Goal: Answer question/provide support: Share knowledge or assist other users

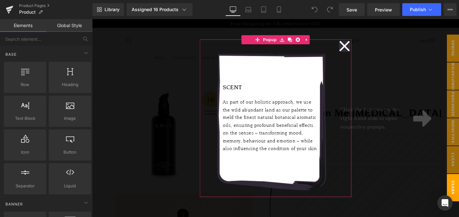
click at [353, 45] on icon at bounding box center [357, 47] width 11 height 11
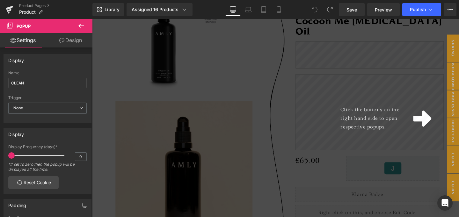
scroll to position [111, 0]
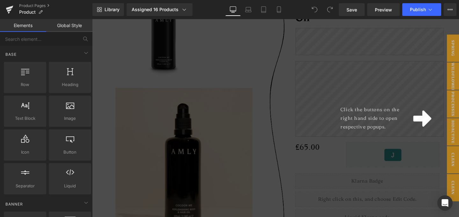
click at [331, 100] on div "Click the buttons on the right hand side to open respective popups." at bounding box center [285, 123] width 386 height 208
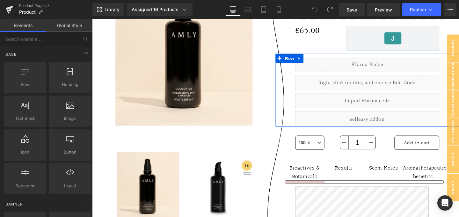
scroll to position [283, 0]
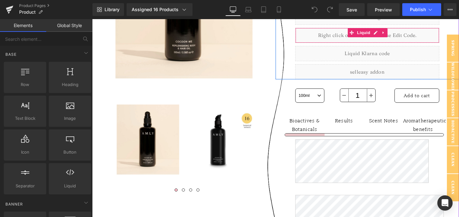
click at [345, 44] on div "Liquid" at bounding box center [381, 36] width 151 height 16
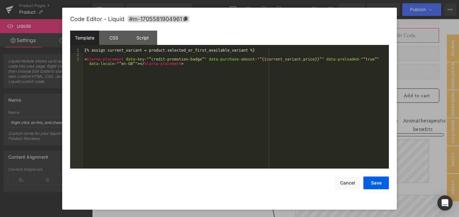
click at [324, 0] on div "You are previewing how the will restyle your page. You can not edit Elements in…" at bounding box center [229, 0] width 459 height 0
click at [343, 186] on button "Cancel" at bounding box center [347, 183] width 25 height 13
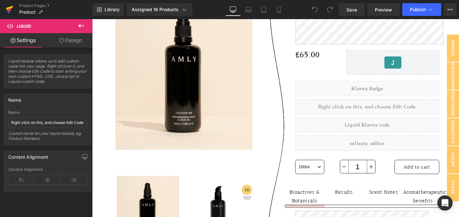
scroll to position [191, 0]
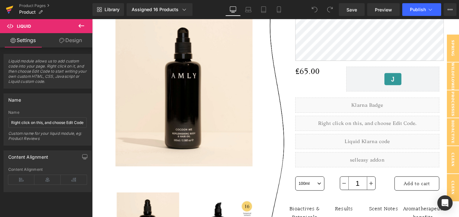
click at [12, 7] on icon at bounding box center [9, 8] width 7 height 4
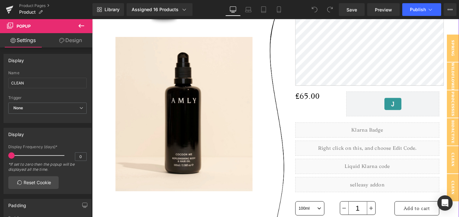
scroll to position [260, 0]
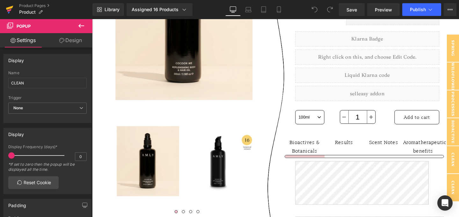
click at [11, 11] on icon at bounding box center [10, 10] width 8 height 16
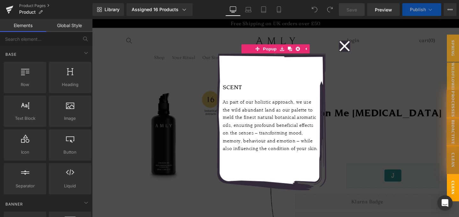
click at [358, 49] on icon at bounding box center [357, 48] width 12 height 32
click at [353, 50] on header "Shop Your Ritual Our Story Field Notes Pinterest Instagram" at bounding box center [285, 47] width 382 height 39
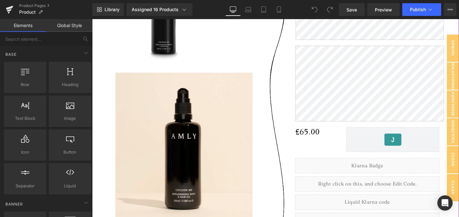
scroll to position [189, 0]
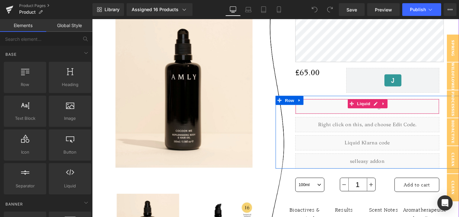
click at [350, 119] on div "Liquid" at bounding box center [381, 111] width 151 height 16
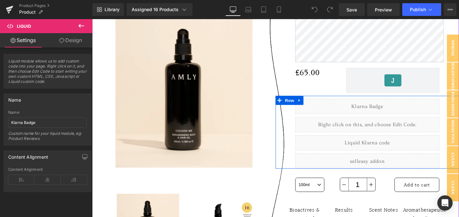
click at [387, 119] on div "Liquid" at bounding box center [381, 111] width 151 height 16
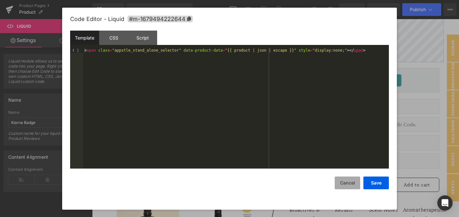
click at [340, 181] on button "Cancel" at bounding box center [347, 183] width 25 height 13
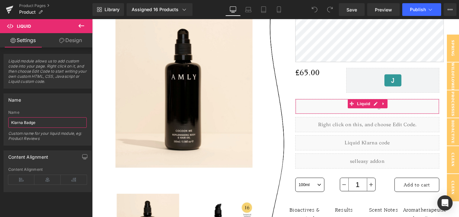
drag, startPoint x: 20, startPoint y: 124, endPoint x: 0, endPoint y: 123, distance: 20.1
click at [0, 123] on div "Name Klarna Badge Name Klarna Badge Custom name for your liquid module, eg: Pro…" at bounding box center [47, 117] width 95 height 57
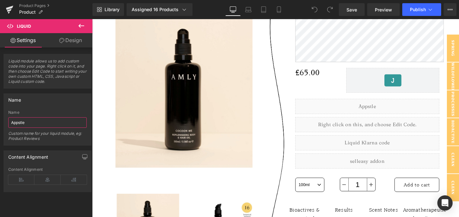
type input "Appstle"
click at [33, 109] on div "Name Klarna Badge Name Appstle Custom name for your liquid module, eg: Product …" at bounding box center [48, 119] width 88 height 52
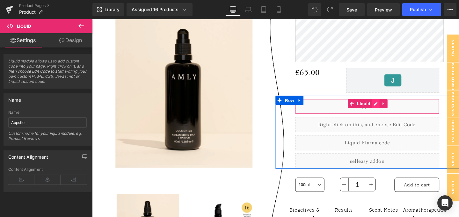
click at [387, 119] on div "Liquid" at bounding box center [381, 111] width 151 height 16
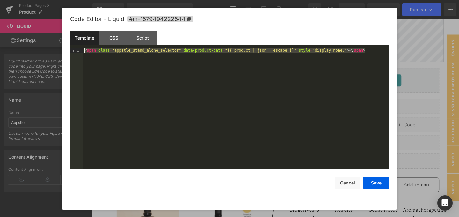
drag, startPoint x: 374, startPoint y: 50, endPoint x: 25, endPoint y: 50, distance: 349.6
click at [25, 50] on body "You are previewing how the will restyle your page. You can not edit Elements in…" at bounding box center [229, 108] width 459 height 217
click at [364, 62] on div "< span class = "appstle_stand_alone_selector" data-product-data = "{{ product |…" at bounding box center [236, 112] width 306 height 129
drag, startPoint x: 369, startPoint y: 52, endPoint x: 33, endPoint y: 46, distance: 336.9
click at [33, 46] on body "You are previewing how the will restyle your page. You can not edit Elements in…" at bounding box center [229, 108] width 459 height 217
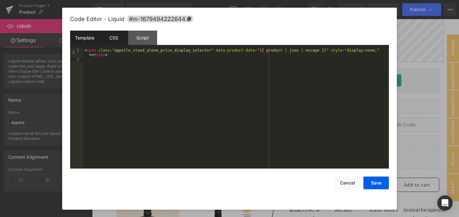
click at [112, 35] on div "CSS" at bounding box center [113, 38] width 29 height 14
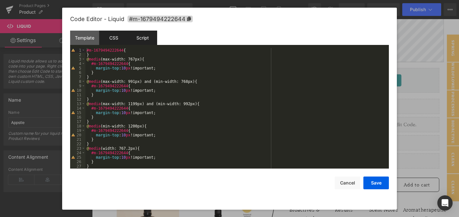
click at [141, 39] on div "Script" at bounding box center [142, 38] width 29 height 14
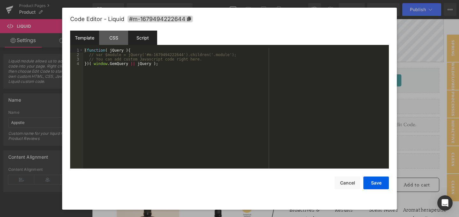
click at [89, 40] on div "Template" at bounding box center [84, 38] width 29 height 14
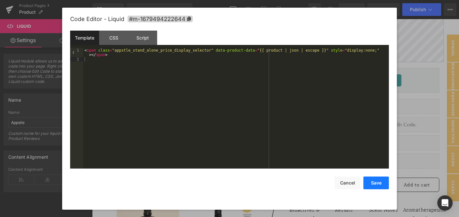
click at [382, 185] on button "Save" at bounding box center [375, 183] width 25 height 13
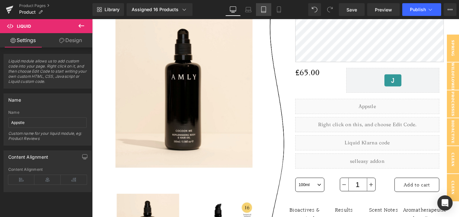
click at [246, 11] on icon at bounding box center [248, 9] width 6 height 6
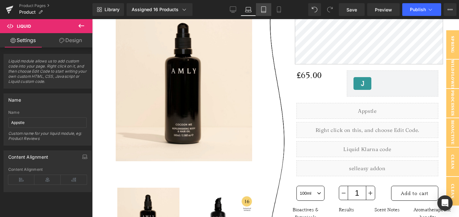
click at [265, 11] on icon at bounding box center [263, 11] width 4 height 0
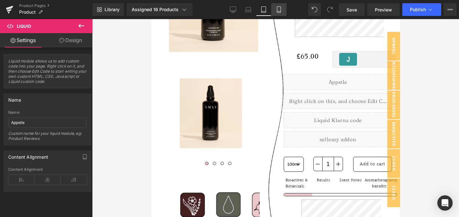
scroll to position [143, 0]
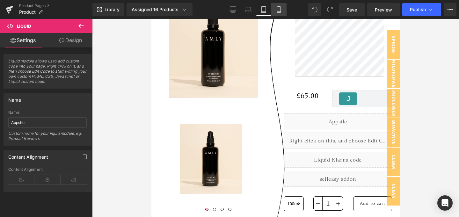
drag, startPoint x: 281, startPoint y: 11, endPoint x: 110, endPoint y: 58, distance: 177.8
click at [281, 11] on icon at bounding box center [279, 9] width 6 height 6
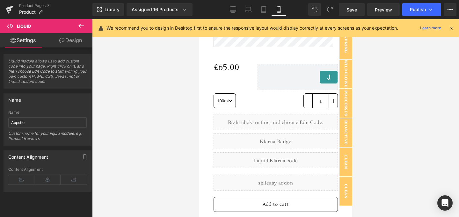
scroll to position [266, 0]
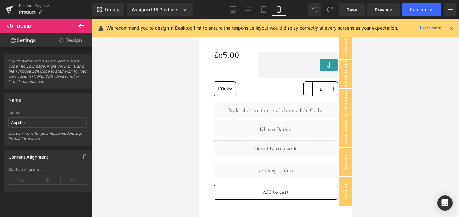
click at [293, 118] on div "Liquid" at bounding box center [275, 110] width 124 height 16
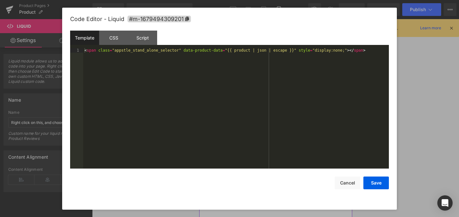
click at [283, 118] on div "Liquid" at bounding box center [275, 110] width 124 height 16
drag, startPoint x: 373, startPoint y: 50, endPoint x: 30, endPoint y: 45, distance: 342.3
click at [30, 45] on body "You are previewing how the will restyle your page. You can not edit Elements in…" at bounding box center [229, 108] width 459 height 217
click at [378, 187] on button "Save" at bounding box center [375, 183] width 25 height 13
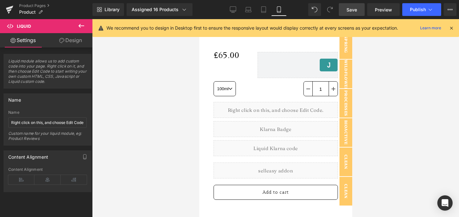
click at [356, 8] on span "Save" at bounding box center [351, 9] width 11 height 7
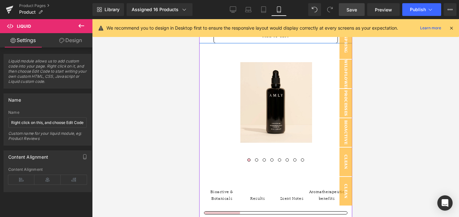
scroll to position [417, 0]
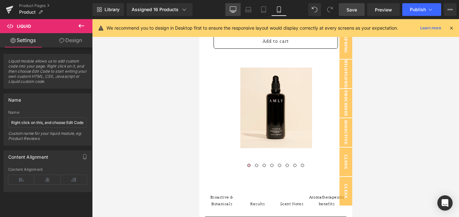
click at [230, 10] on icon at bounding box center [233, 9] width 6 height 5
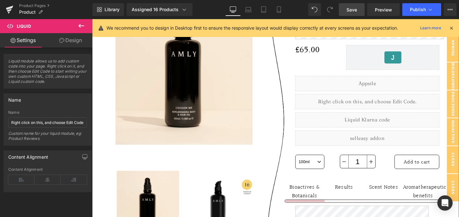
scroll to position [214, 0]
click at [366, 113] on div "Liquid" at bounding box center [381, 105] width 151 height 16
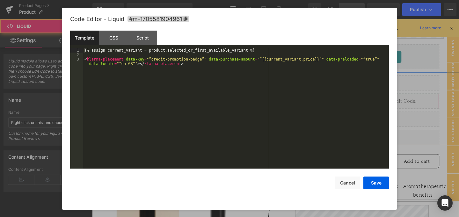
click at [387, 113] on div "Liquid" at bounding box center [381, 105] width 151 height 16
click at [351, 188] on button "Cancel" at bounding box center [347, 183] width 25 height 13
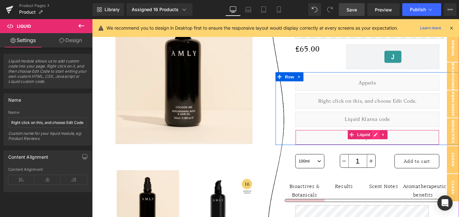
click at [386, 151] on div "Liquid" at bounding box center [381, 143] width 151 height 16
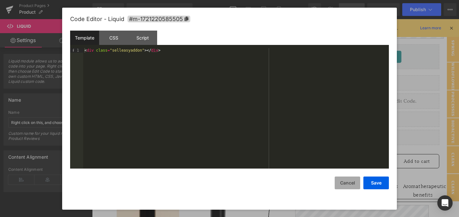
click at [351, 181] on button "Cancel" at bounding box center [347, 183] width 25 height 13
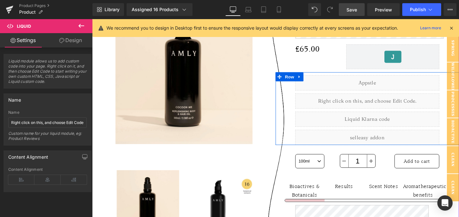
click at [387, 94] on div "Liquid" at bounding box center [381, 86] width 151 height 16
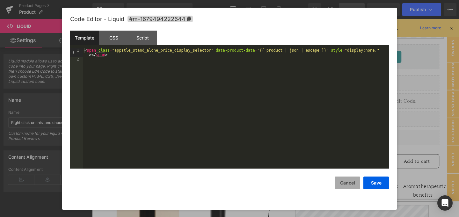
click at [350, 184] on button "Cancel" at bounding box center [347, 183] width 25 height 13
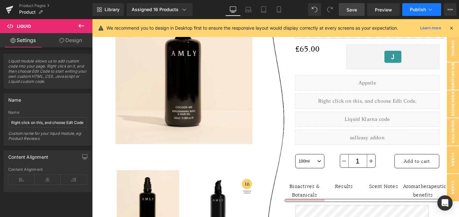
click at [418, 13] on button "Publish" at bounding box center [421, 9] width 39 height 13
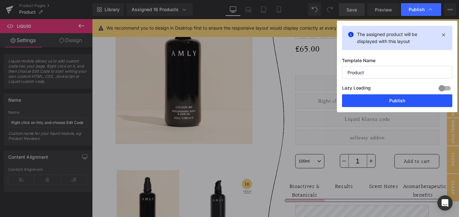
drag, startPoint x: 394, startPoint y: 97, endPoint x: 226, endPoint y: 64, distance: 171.5
click at [394, 97] on button "Publish" at bounding box center [397, 100] width 110 height 13
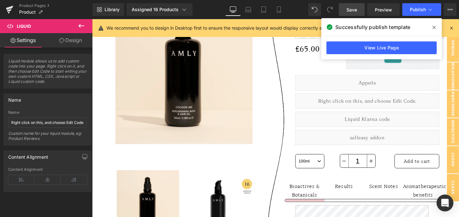
click at [442, 201] on icon "Open Intercom Messenger" at bounding box center [444, 203] width 7 height 8
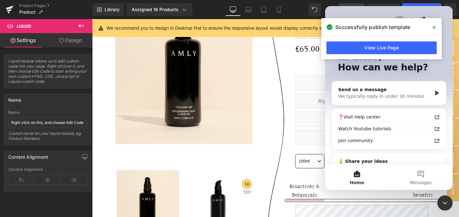
scroll to position [0, 0]
click at [436, 25] on span at bounding box center [434, 27] width 10 height 10
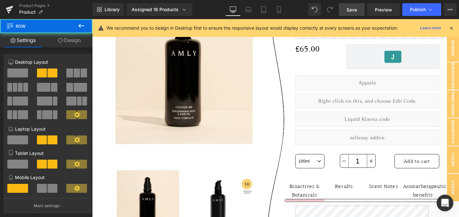
click at [448, 205] on div "Open Intercom Messenger" at bounding box center [443, 202] width 21 height 21
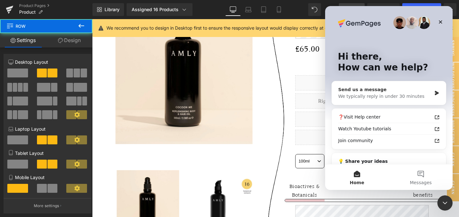
click at [387, 98] on div "We typically reply in under 30 minutes" at bounding box center [384, 96] width 93 height 7
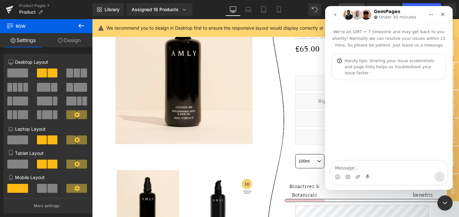
click at [367, 166] on textarea "Message…" at bounding box center [388, 166] width 117 height 11
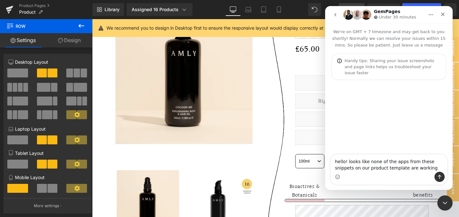
type textarea "hello! looks like none of the apps from these snippets on our product template …"
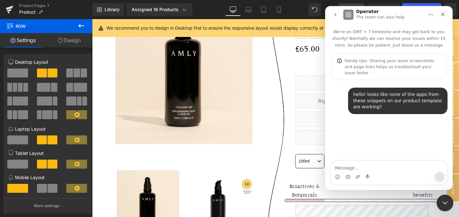
click at [446, 204] on icon "Close Intercom Messenger" at bounding box center [444, 202] width 8 height 8
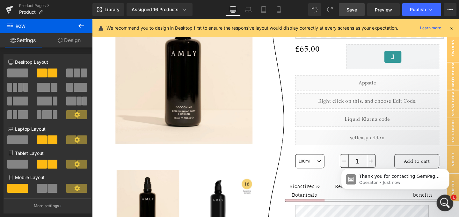
click at [446, 200] on icon "Open Intercom Messenger" at bounding box center [444, 202] width 11 height 11
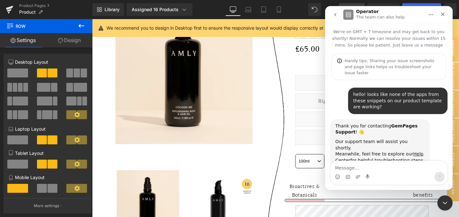
scroll to position [20, 0]
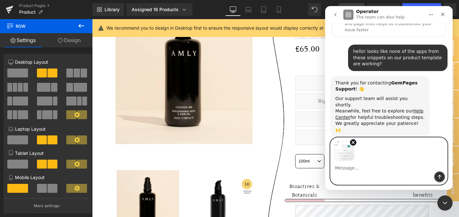
click at [441, 175] on icon "Send a message…" at bounding box center [439, 176] width 5 height 5
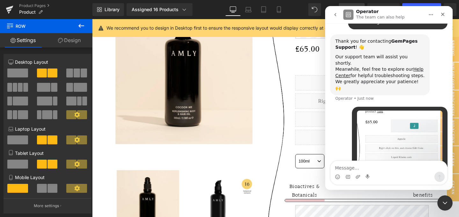
scroll to position [94, 0]
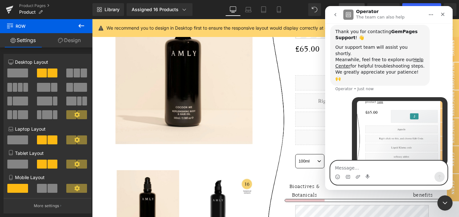
click at [362, 171] on textarea "Message…" at bounding box center [388, 166] width 117 height 11
paste textarea "https://app.gempages.net/editor?id=1667874308&type=template-product&page=produc…"
type textarea "https://app.gempages.net/editor?id=1667874308&type=template-product&page=produc…"
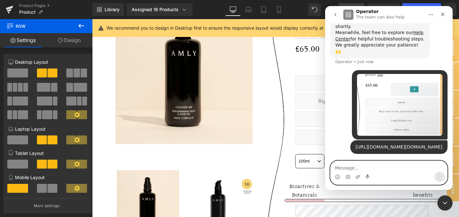
scroll to position [128, 0]
paste textarea "https://amlybotanicals.co.uk/products/deep-reveal-cleansing-balm-and-mask"
type textarea "you can see on a live page here: https://amlybotanicals.co.uk/products/deep-rev…"
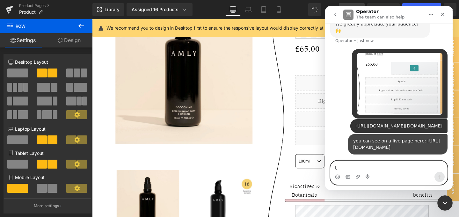
scroll to position [155, 0]
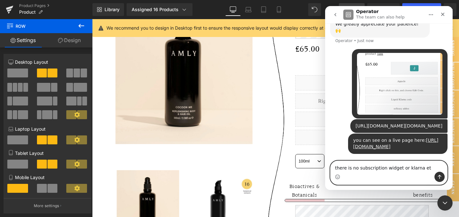
type textarea "there is no subscription widget or klarna etc"
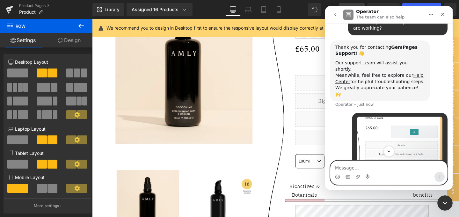
scroll to position [176, 0]
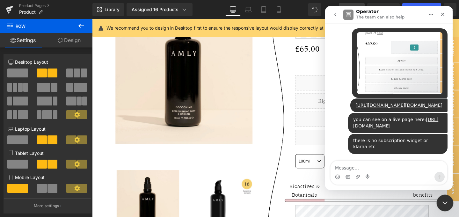
click at [443, 197] on div "Close Intercom Messenger" at bounding box center [443, 201] width 15 height 15
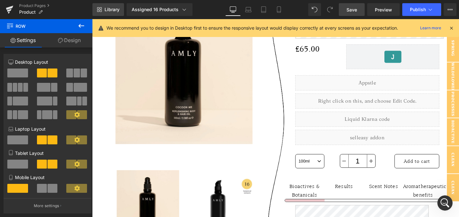
click at [102, 11] on link "Library" at bounding box center [108, 9] width 32 height 13
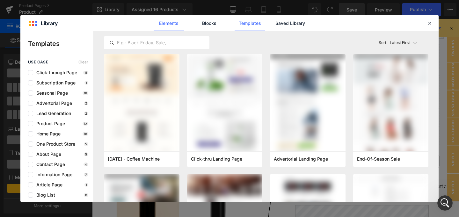
click at [174, 26] on link "Elements" at bounding box center [169, 23] width 30 height 16
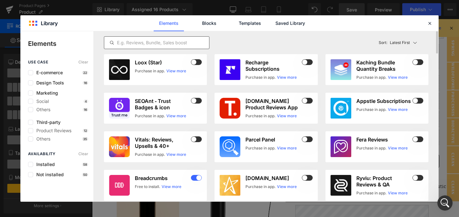
click at [170, 40] on input "text" at bounding box center [156, 43] width 105 height 8
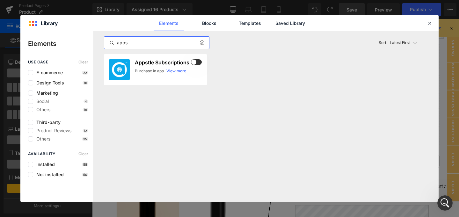
type input "apps"
click at [194, 62] on span at bounding box center [196, 62] width 11 height 6
click at [431, 24] on icon at bounding box center [430, 23] width 6 height 6
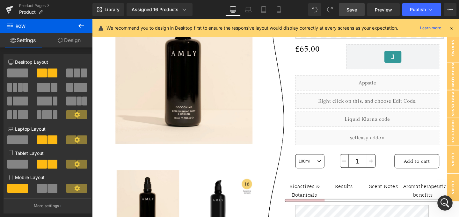
click at [356, 10] on span "Save" at bounding box center [351, 9] width 11 height 7
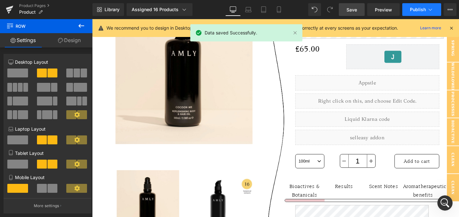
click at [414, 11] on span "Publish" at bounding box center [418, 9] width 16 height 5
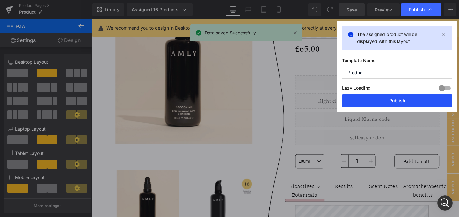
drag, startPoint x: 378, startPoint y: 103, endPoint x: 300, endPoint y: 88, distance: 78.8
click at [378, 103] on button "Publish" at bounding box center [397, 100] width 110 height 13
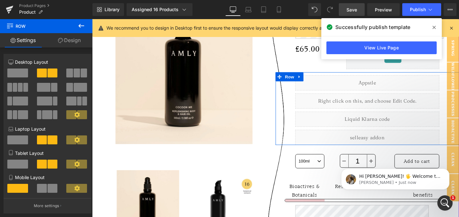
scroll to position [228, 0]
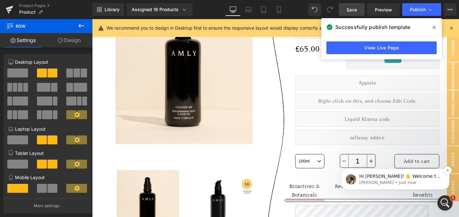
click at [397, 177] on p "Hi Lila! 🖐️ Welcome to GemPages Customer Support! It's Roxanne on the conversat…" at bounding box center [400, 176] width 82 height 6
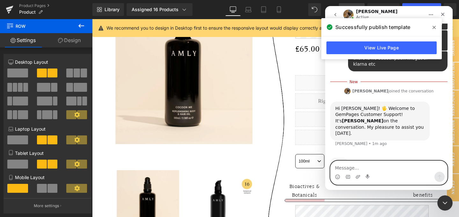
scroll to position [263, 0]
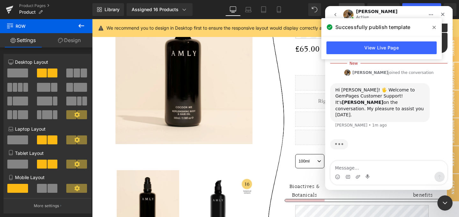
click at [437, 27] on span at bounding box center [434, 27] width 10 height 10
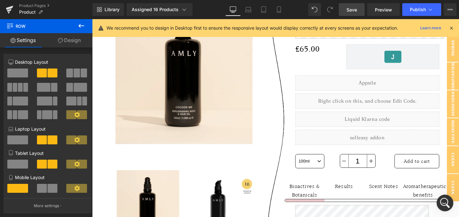
click at [443, 201] on icon "Open Intercom Messenger" at bounding box center [444, 202] width 11 height 11
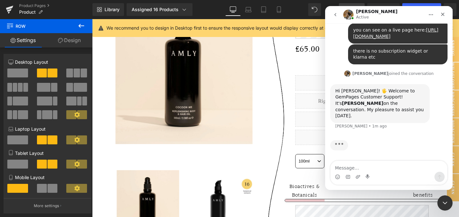
scroll to position [252, 0]
click at [443, 204] on icon "Close Intercom Messenger" at bounding box center [444, 202] width 8 height 8
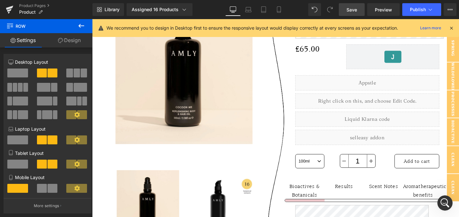
scroll to position [228, 0]
click at [444, 202] on icon "Open Intercom Messenger" at bounding box center [444, 201] width 4 height 5
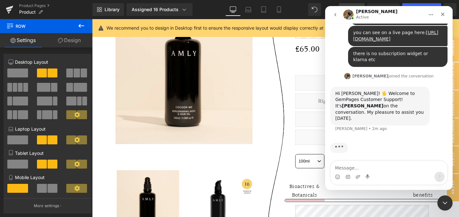
scroll to position [252, 0]
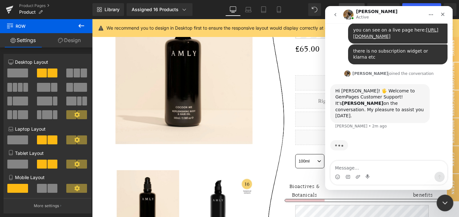
click at [442, 204] on icon "Close Intercom Messenger" at bounding box center [444, 202] width 8 height 8
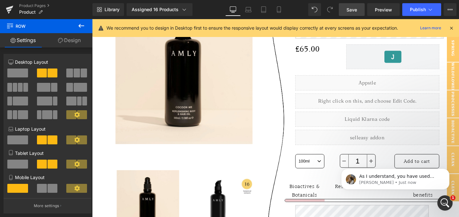
scroll to position [261, 0]
click at [402, 179] on p "As I understand, you have used Liquid code to integrate Klarna and Selleasy wit…" at bounding box center [400, 176] width 82 height 6
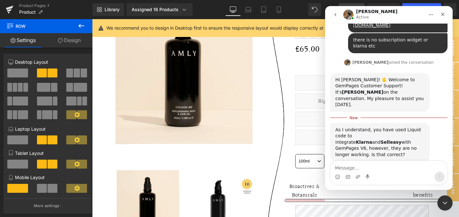
scroll to position [272, 0]
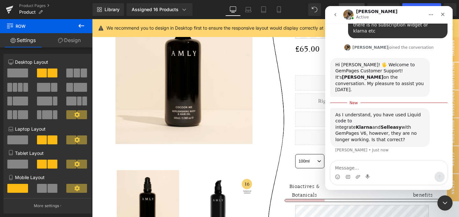
click at [391, 169] on textarea "Message…" at bounding box center [388, 166] width 117 height 11
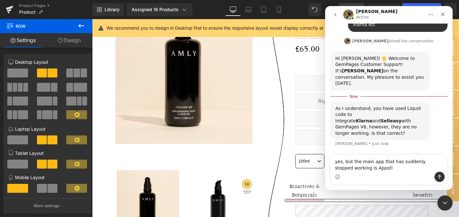
type textarea "yes, but the main app that has suddenly stopped working is Appstle"
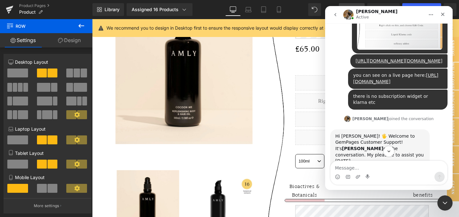
scroll to position [286, 0]
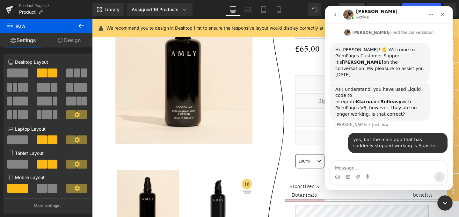
click at [406, 167] on textarea "Message…" at bounding box center [388, 166] width 117 height 11
type textarea "however, i dont think any of these snippets are working"
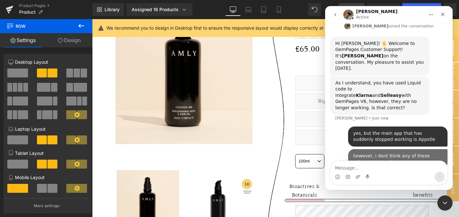
scroll to position [307, 0]
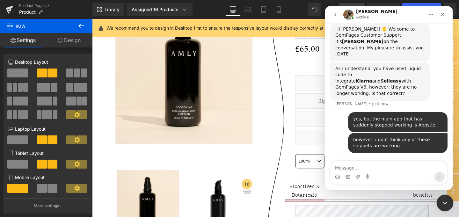
click at [441, 205] on icon "Close Intercom Messenger" at bounding box center [444, 202] width 8 height 8
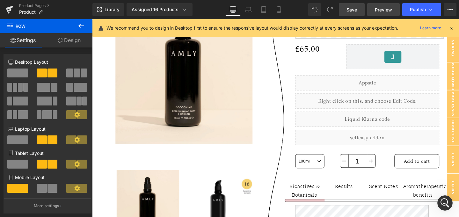
scroll to position [332, 0]
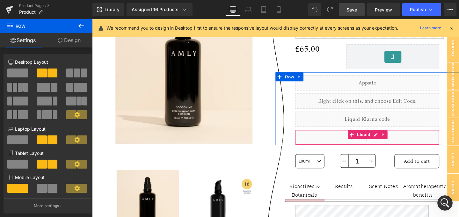
click at [389, 151] on div "Liquid" at bounding box center [381, 143] width 151 height 16
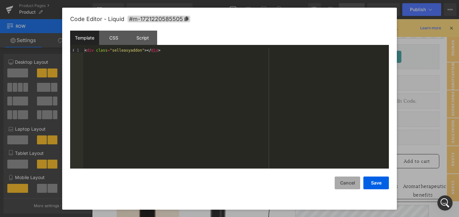
click at [345, 183] on button "Cancel" at bounding box center [347, 183] width 25 height 13
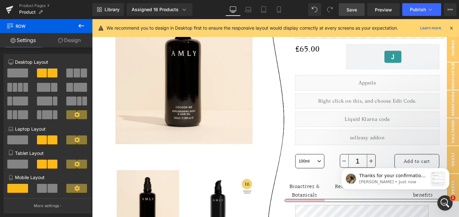
scroll to position [435, 0]
click at [390, 177] on p "Thanks for your confirmation. To troubleshoot this issue, we would like to have…" at bounding box center [393, 176] width 69 height 6
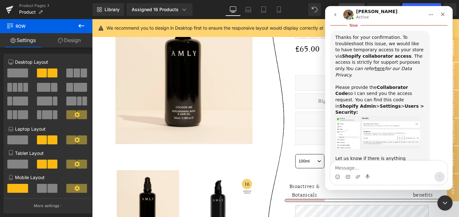
scroll to position [445, 0]
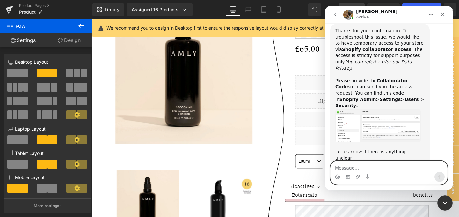
click at [360, 167] on textarea "Message…" at bounding box center [388, 166] width 117 height 11
type textarea "thanks i will get the team to send a code"
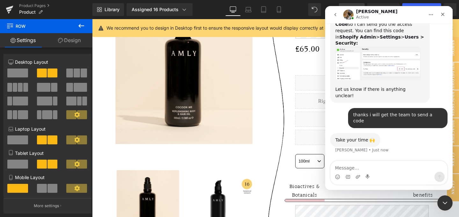
scroll to position [473, 0]
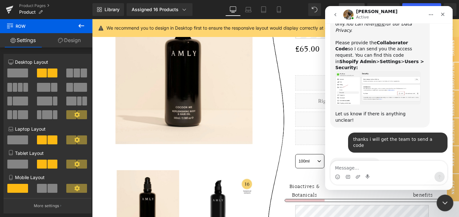
click at [442, 201] on icon "Close Intercom Messenger" at bounding box center [444, 202] width 4 height 3
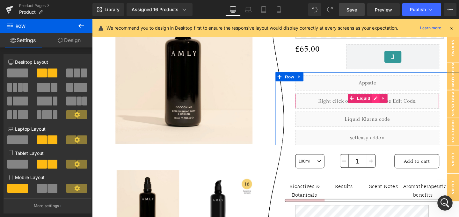
click at [387, 113] on div "Liquid" at bounding box center [381, 105] width 151 height 16
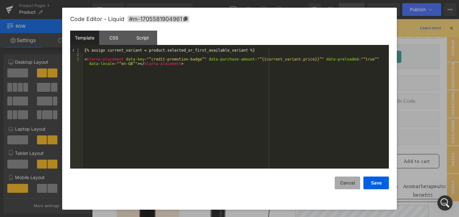
click at [352, 185] on button "Cancel" at bounding box center [347, 183] width 25 height 13
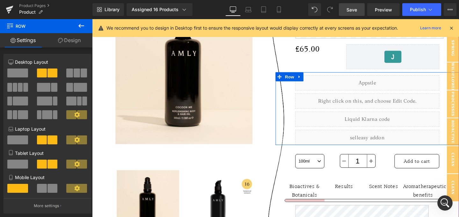
click at [387, 132] on div "Liquid" at bounding box center [381, 124] width 151 height 16
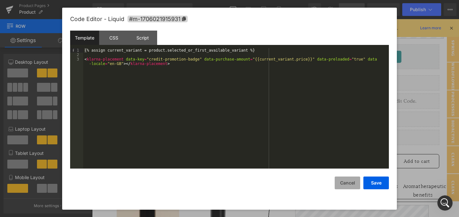
click at [348, 184] on button "Cancel" at bounding box center [347, 183] width 25 height 13
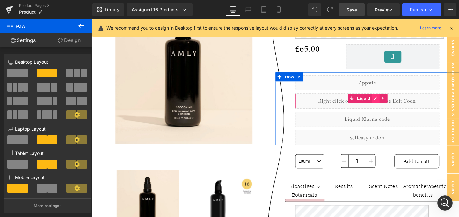
click at [387, 113] on div "Liquid" at bounding box center [381, 105] width 151 height 16
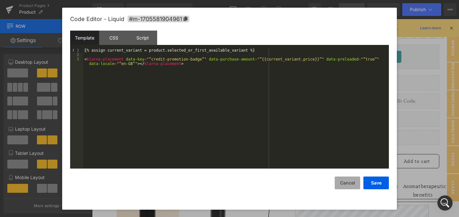
click at [351, 182] on button "Cancel" at bounding box center [347, 183] width 25 height 13
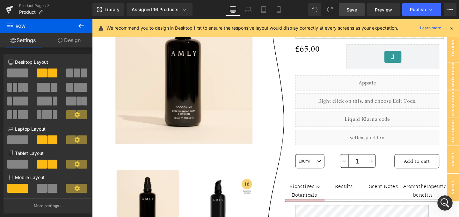
click at [459, 217] on div "Cocoon Me Body & Hair Oil (P) Title (P) Description Row (P) Description £0 £65.…" at bounding box center [381, 203] width 193 height 661
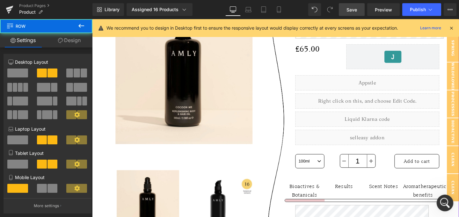
click at [445, 204] on icon "Open Intercom Messenger" at bounding box center [444, 202] width 11 height 11
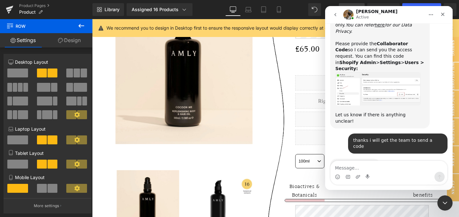
click at [375, 89] on img "Roxanne says…" at bounding box center [377, 89] width 85 height 34
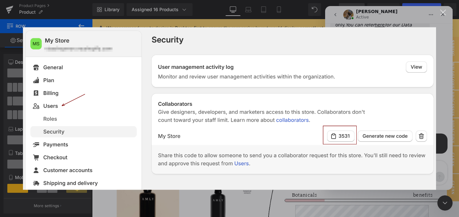
click at [445, 12] on div "Close" at bounding box center [443, 13] width 6 height 6
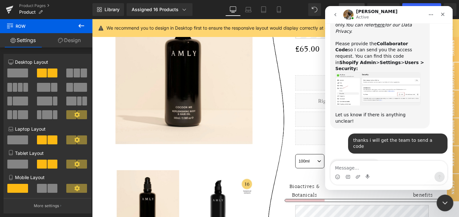
click at [442, 202] on icon "Close Intercom Messenger" at bounding box center [444, 202] width 8 height 8
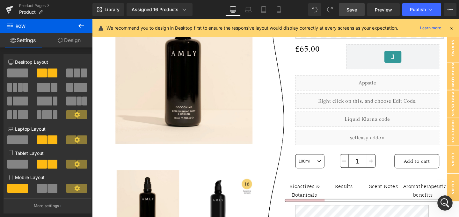
click at [76, 26] on button at bounding box center [81, 26] width 22 height 14
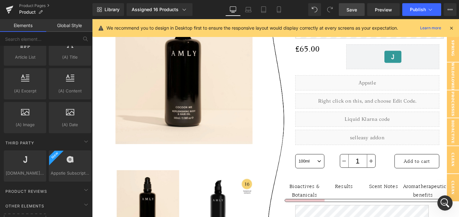
scroll to position [1268, 0]
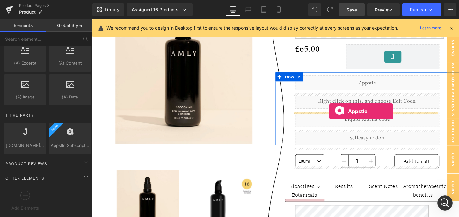
drag, startPoint x: 156, startPoint y: 152, endPoint x: 341, endPoint y: 116, distance: 189.2
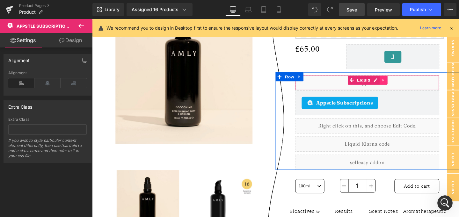
click at [396, 85] on icon at bounding box center [398, 83] width 4 height 5
click at [400, 85] on icon at bounding box center [402, 83] width 4 height 5
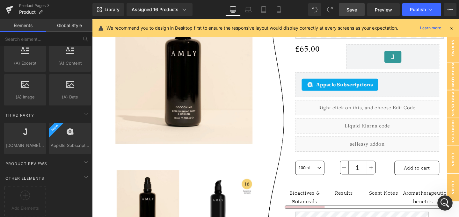
click at [354, 4] on link "Save" at bounding box center [352, 9] width 26 height 13
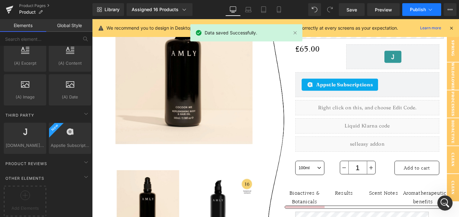
click at [417, 9] on span "Publish" at bounding box center [418, 9] width 16 height 5
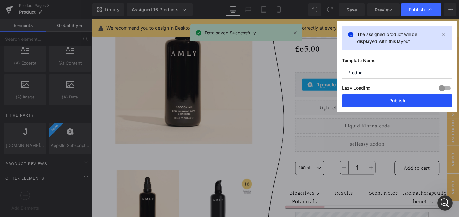
drag, startPoint x: 391, startPoint y: 97, endPoint x: 308, endPoint y: 83, distance: 84.9
click at [391, 97] on button "Publish" at bounding box center [397, 100] width 110 height 13
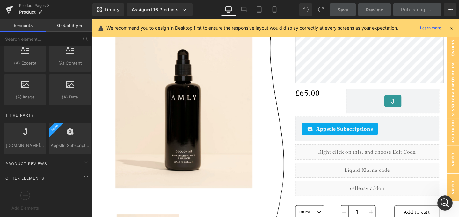
scroll to position [202, 0]
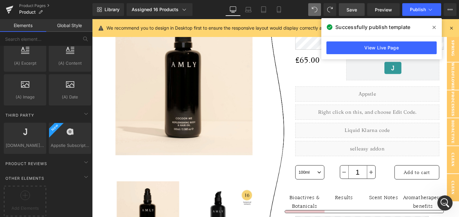
click at [356, 12] on span "Save" at bounding box center [351, 9] width 11 height 7
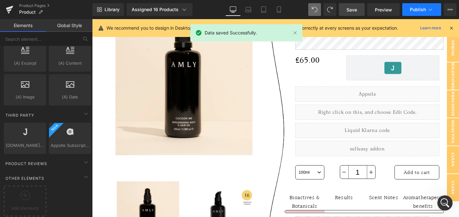
click at [429, 11] on icon at bounding box center [430, 9] width 6 height 6
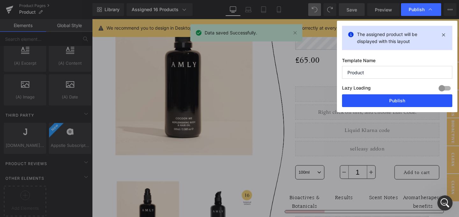
click at [374, 99] on button "Publish" at bounding box center [397, 100] width 110 height 13
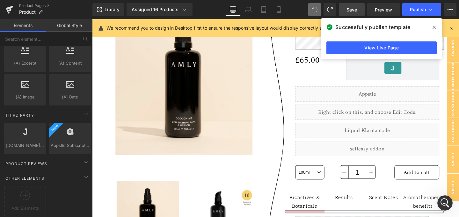
click at [433, 25] on icon at bounding box center [433, 27] width 3 height 5
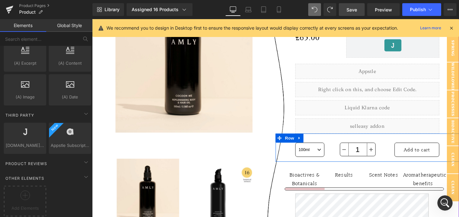
scroll to position [227, 0]
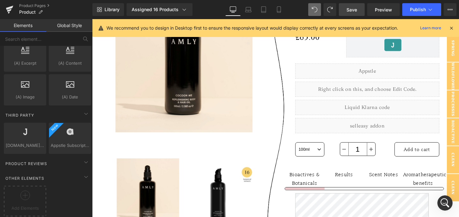
click at [450, 27] on icon at bounding box center [451, 28] width 6 height 6
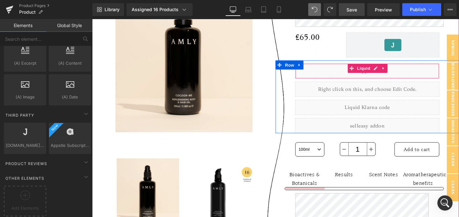
click at [386, 82] on div "Liquid" at bounding box center [381, 74] width 151 height 16
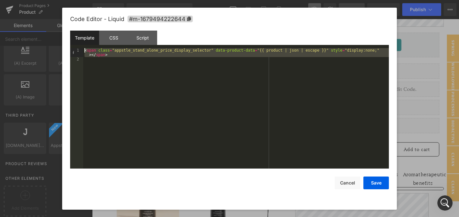
drag, startPoint x: 109, startPoint y: 57, endPoint x: 57, endPoint y: 40, distance: 54.2
click at [57, 40] on body "Appstle Subscriptions You are previewing how the will restyle your page. You ca…" at bounding box center [229, 108] width 459 height 217
click at [111, 65] on div "< span class = "appstle_stand_alone_price_display_selector" data-product-data =…" at bounding box center [236, 115] width 306 height 134
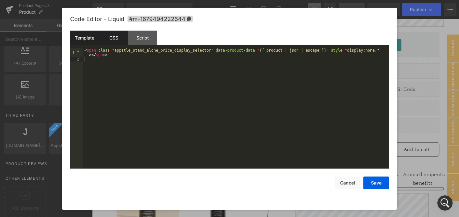
click at [117, 38] on div "CSS" at bounding box center [113, 38] width 29 height 14
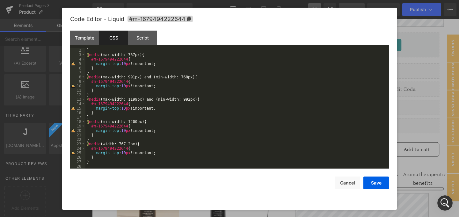
scroll to position [4, 0]
click at [352, 183] on button "Cancel" at bounding box center [347, 183] width 25 height 13
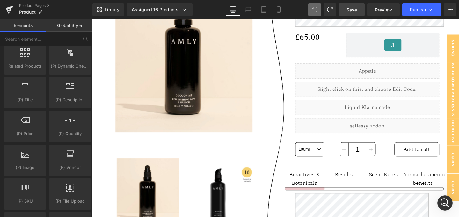
scroll to position [0, 0]
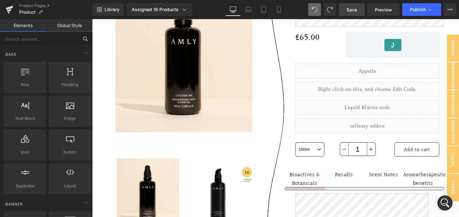
click at [46, 37] on input "text" at bounding box center [39, 39] width 78 height 14
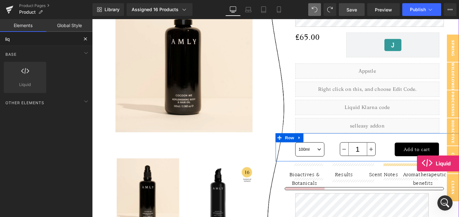
drag, startPoint x: 115, startPoint y: 98, endPoint x: 433, endPoint y: 171, distance: 326.5
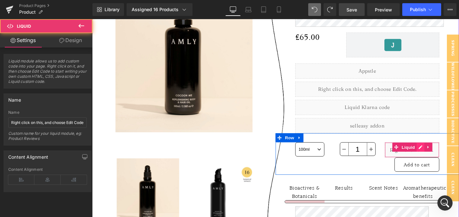
click at [434, 164] on div "Liquid" at bounding box center [428, 156] width 57 height 16
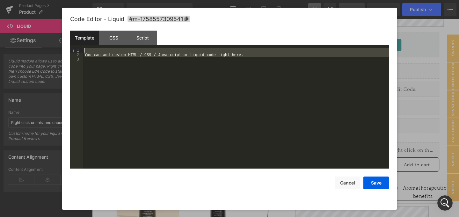
drag, startPoint x: 260, startPoint y: 59, endPoint x: 21, endPoint y: 39, distance: 239.8
click at [21, 39] on body "Liquid You are previewing how the will restyle your page. You can not edit Elem…" at bounding box center [229, 108] width 459 height 217
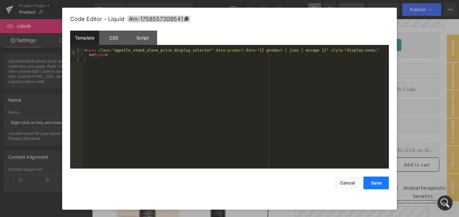
click at [374, 184] on button "Save" at bounding box center [375, 183] width 25 height 13
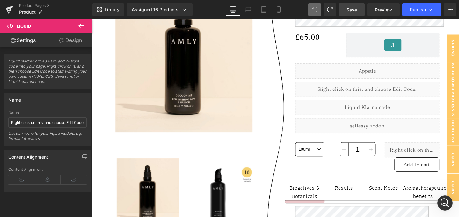
click at [359, 12] on link "Save" at bounding box center [352, 9] width 26 height 13
click at [408, 8] on button "Publish" at bounding box center [421, 9] width 39 height 13
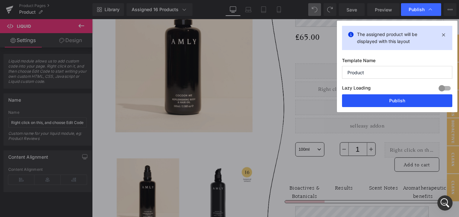
click at [374, 98] on button "Publish" at bounding box center [397, 100] width 110 height 13
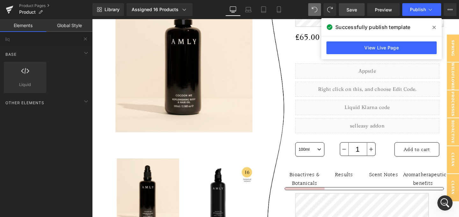
click at [356, 14] on link "Save" at bounding box center [352, 9] width 26 height 13
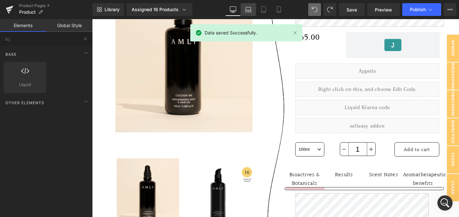
click at [250, 12] on icon at bounding box center [248, 11] width 6 height 2
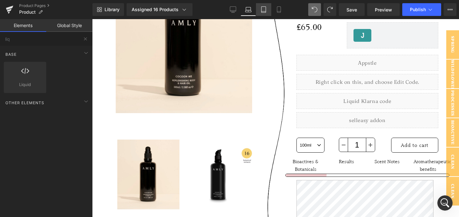
drag, startPoint x: 266, startPoint y: 11, endPoint x: 100, endPoint y: 81, distance: 179.5
click at [266, 11] on icon at bounding box center [263, 10] width 4 height 6
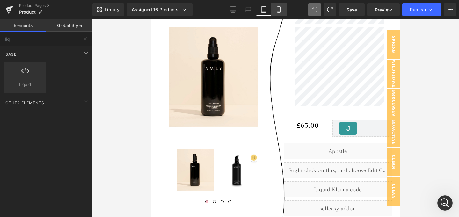
click at [280, 11] on icon at bounding box center [279, 9] width 6 height 6
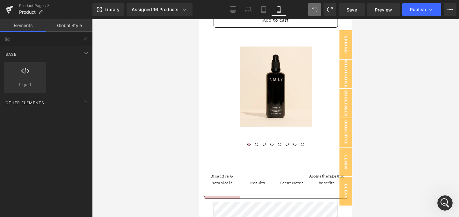
scroll to position [276, 0]
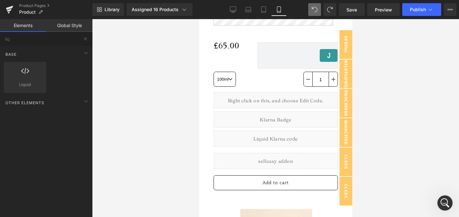
click at [294, 108] on div "Liquid" at bounding box center [275, 100] width 124 height 16
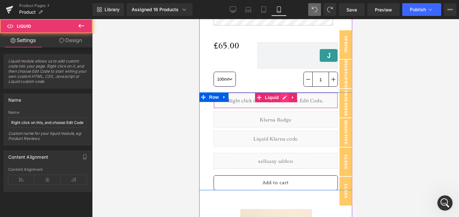
click at [283, 108] on div "Liquid" at bounding box center [275, 100] width 124 height 16
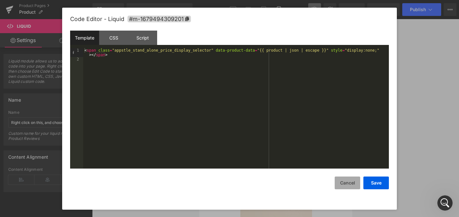
click at [344, 185] on button "Cancel" at bounding box center [347, 183] width 25 height 13
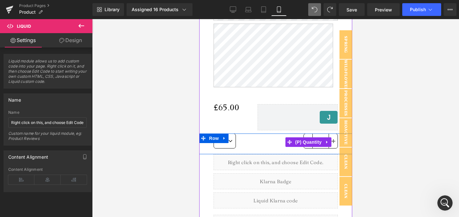
scroll to position [219, 0]
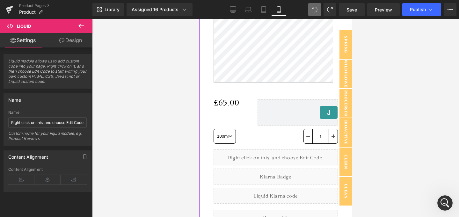
click at [285, 165] on div "Liquid" at bounding box center [275, 157] width 124 height 16
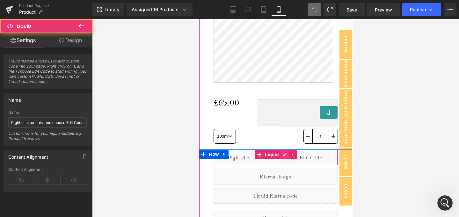
click at [282, 165] on div "Liquid" at bounding box center [275, 157] width 124 height 16
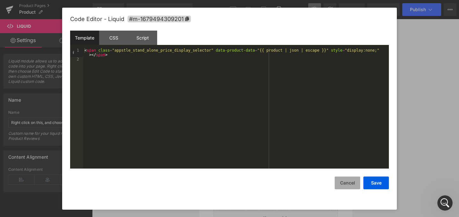
click at [344, 186] on button "Cancel" at bounding box center [347, 183] width 25 height 13
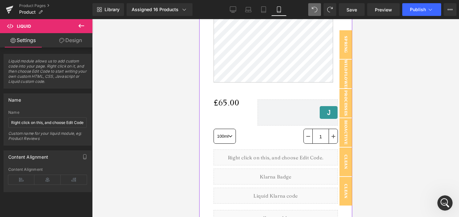
scroll to position [0, 0]
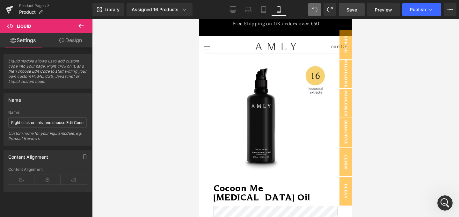
click at [360, 12] on link "Save" at bounding box center [352, 9] width 26 height 13
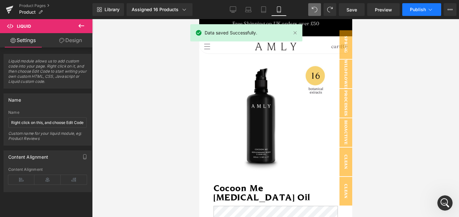
click at [421, 14] on button "Publish" at bounding box center [421, 9] width 39 height 13
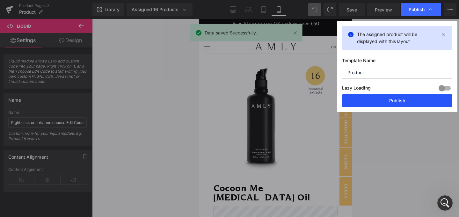
click at [397, 98] on button "Publish" at bounding box center [397, 100] width 110 height 13
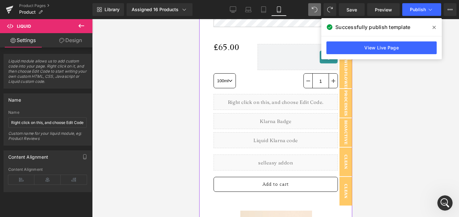
scroll to position [366, 0]
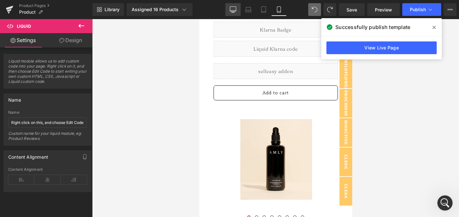
click at [229, 10] on link "Desktop" at bounding box center [232, 9] width 15 height 13
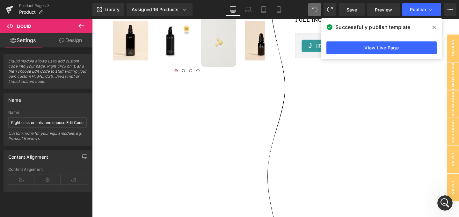
scroll to position [0, 0]
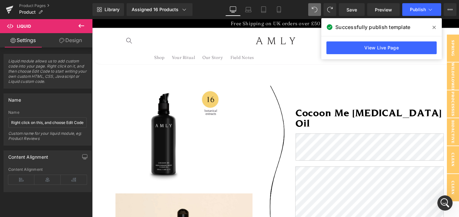
click at [82, 25] on icon at bounding box center [81, 26] width 6 height 4
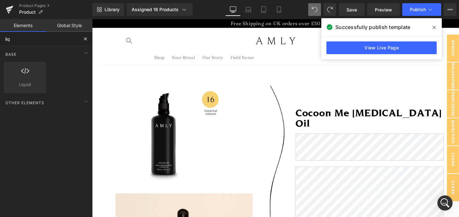
click at [65, 39] on input "liq" at bounding box center [39, 39] width 78 height 14
click at [64, 39] on input "liq" at bounding box center [39, 39] width 78 height 14
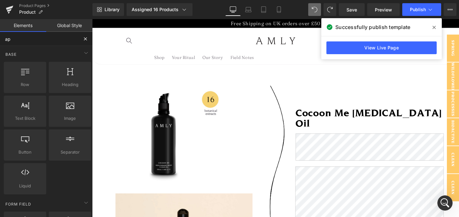
type input "app"
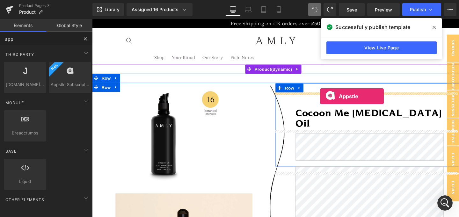
drag, startPoint x: 161, startPoint y: 100, endPoint x: 332, endPoint y: 100, distance: 171.1
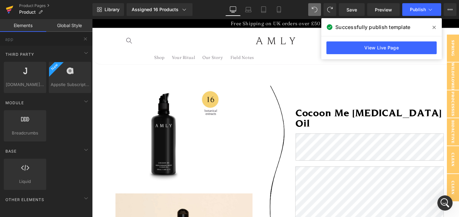
click at [7, 9] on icon at bounding box center [9, 8] width 7 height 4
click at [6, 10] on icon at bounding box center [10, 10] width 8 height 16
